Goal: Information Seeking & Learning: Learn about a topic

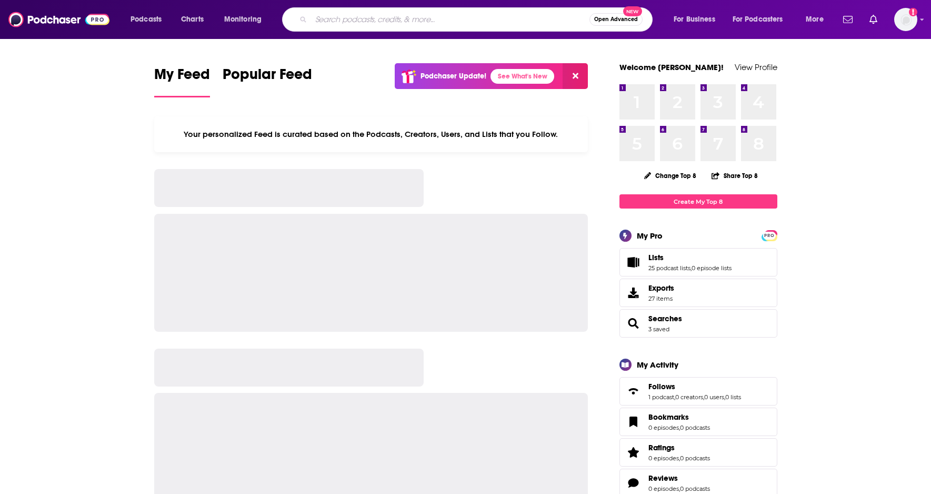
click at [460, 22] on input "Search podcasts, credits, & more..." at bounding box center [450, 19] width 278 height 17
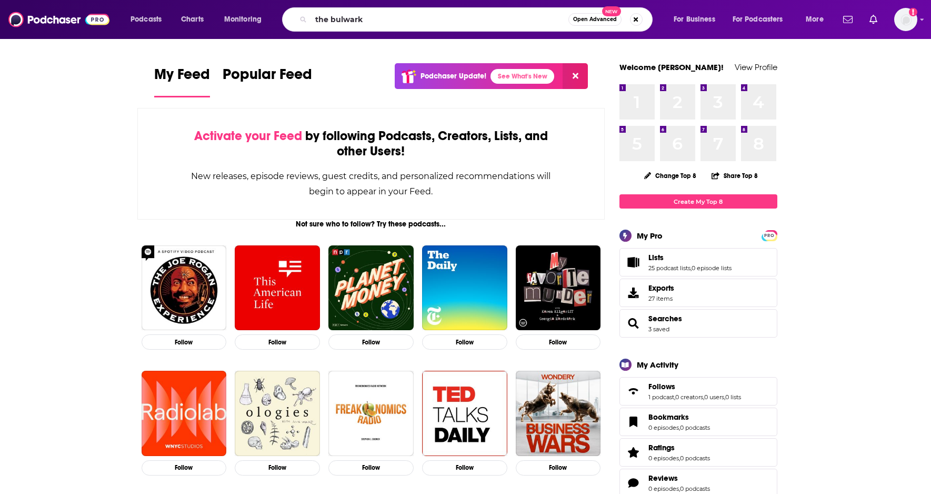
type input "the bulwark"
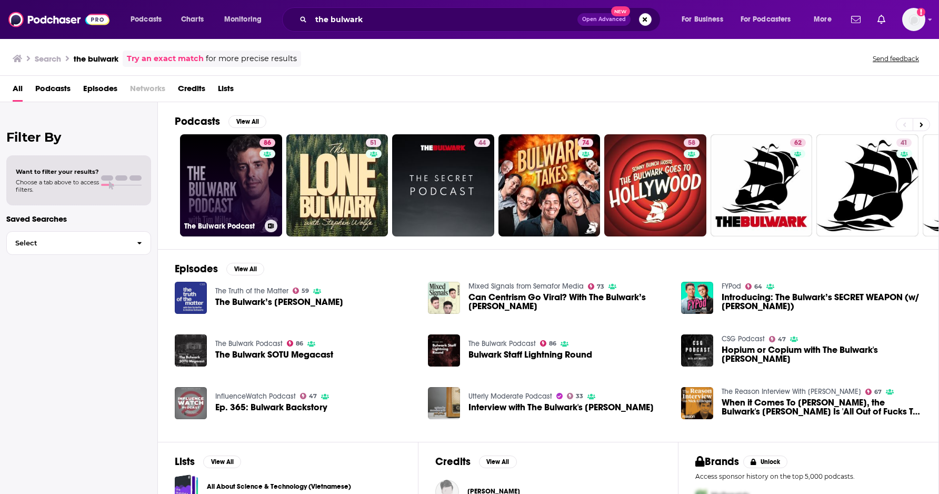
click at [265, 182] on div "86" at bounding box center [268, 178] width 18 height 81
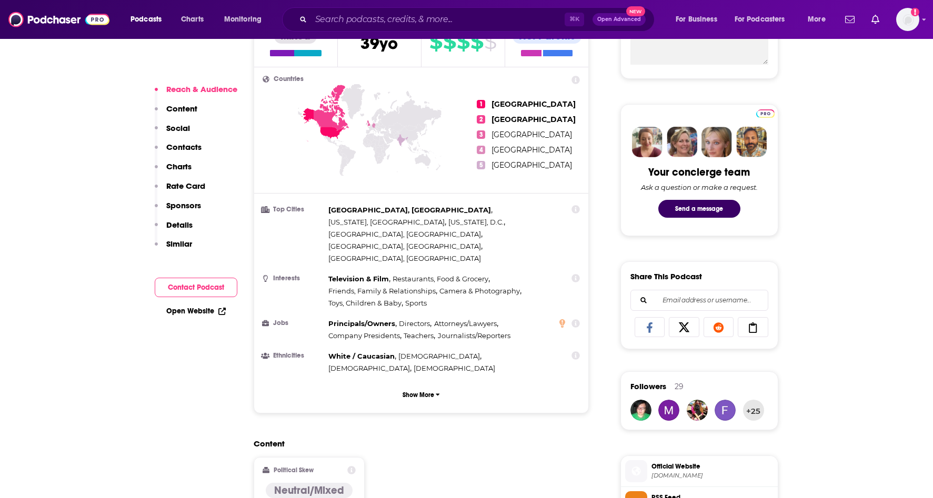
scroll to position [849, 0]
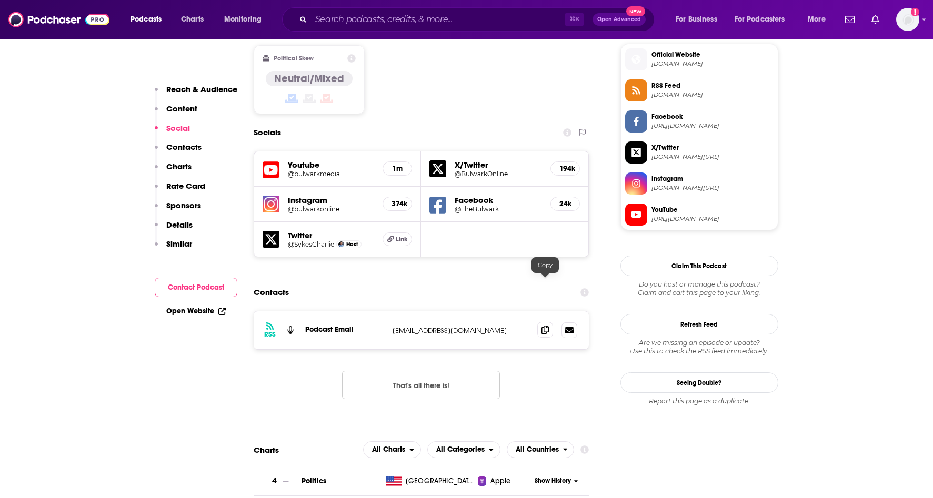
click at [547, 326] on icon at bounding box center [545, 330] width 7 height 8
